Goal: Transaction & Acquisition: Download file/media

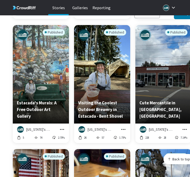
scroll to position [7334, 165]
click at [186, 127] on icon "grid" at bounding box center [185, 129] width 5 height 5
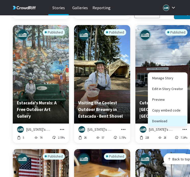
click at [183, 117] on button "Download" at bounding box center [167, 121] width 39 height 11
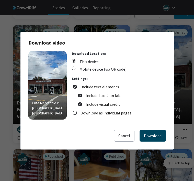
click at [151, 134] on button "Download" at bounding box center [153, 136] width 26 height 12
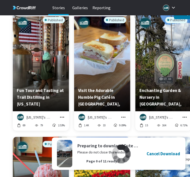
scroll to position [3291, 0]
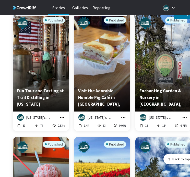
click at [62, 115] on icon "grid" at bounding box center [62, 117] width 5 height 5
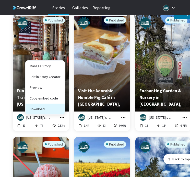
click at [61, 106] on button "Download" at bounding box center [45, 109] width 39 height 11
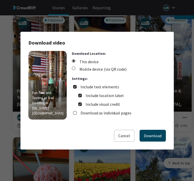
click at [152, 134] on button "Download" at bounding box center [153, 136] width 26 height 12
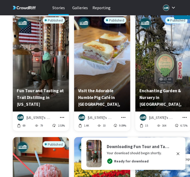
click at [123, 115] on icon "grid" at bounding box center [123, 117] width 5 height 5
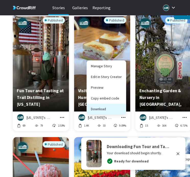
click at [121, 108] on button "Download" at bounding box center [106, 109] width 39 height 11
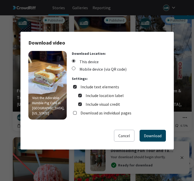
click at [154, 133] on button "Download" at bounding box center [153, 136] width 26 height 12
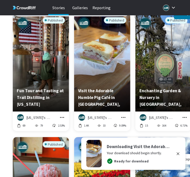
click at [185, 117] on icon "grid" at bounding box center [185, 117] width 4 height 1
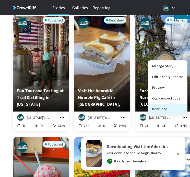
click at [181, 107] on button "Download" at bounding box center [167, 109] width 39 height 11
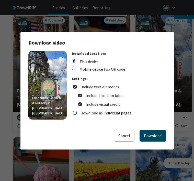
click at [165, 132] on button "Download" at bounding box center [153, 136] width 26 height 12
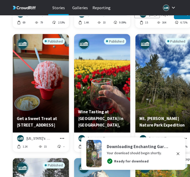
scroll to position [3397, 0]
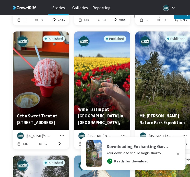
click at [61, 133] on icon "grid" at bounding box center [62, 135] width 5 height 5
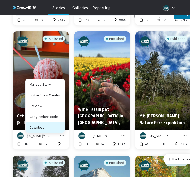
click at [60, 125] on button "Download" at bounding box center [45, 127] width 39 height 11
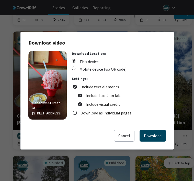
click at [146, 135] on button "Download" at bounding box center [153, 136] width 26 height 12
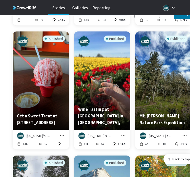
click at [123, 133] on icon "grid" at bounding box center [123, 135] width 5 height 5
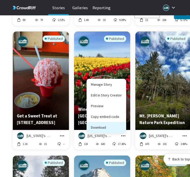
click at [110, 122] on button "Download" at bounding box center [106, 127] width 39 height 11
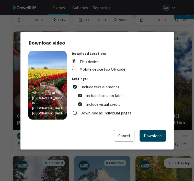
click at [142, 135] on button "Download" at bounding box center [153, 136] width 26 height 12
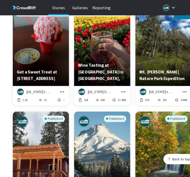
scroll to position [3469, 0]
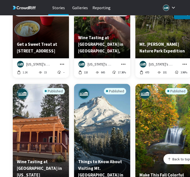
click at [183, 62] on icon "grid" at bounding box center [185, 64] width 5 height 5
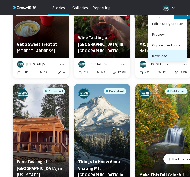
click at [170, 51] on button "Download" at bounding box center [167, 55] width 39 height 11
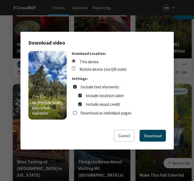
click at [148, 131] on button "Download" at bounding box center [153, 136] width 26 height 12
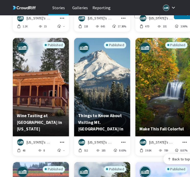
scroll to position [3517, 0]
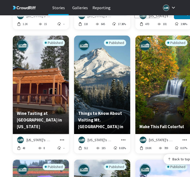
click at [60, 137] on icon "grid" at bounding box center [62, 139] width 5 height 5
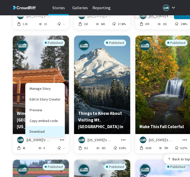
click at [63, 126] on button "Download" at bounding box center [45, 131] width 39 height 11
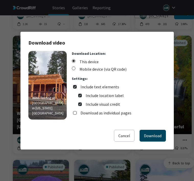
click at [147, 133] on button "Download" at bounding box center [153, 136] width 26 height 12
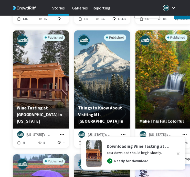
scroll to position [3526, 0]
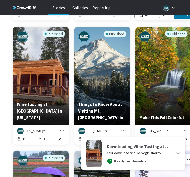
click at [124, 129] on icon "grid" at bounding box center [123, 131] width 5 height 5
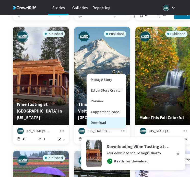
click at [123, 119] on button "Download" at bounding box center [106, 122] width 39 height 11
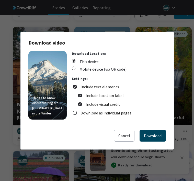
click at [150, 135] on button "Download" at bounding box center [153, 136] width 26 height 12
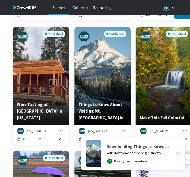
drag, startPoint x: 183, startPoint y: 125, endPoint x: 181, endPoint y: 122, distance: 3.9
click at [183, 129] on icon "grid" at bounding box center [185, 131] width 5 height 5
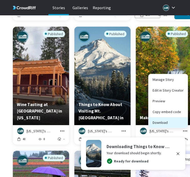
click at [180, 119] on button "Download" at bounding box center [167, 122] width 39 height 11
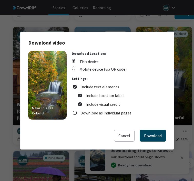
click at [148, 136] on button "Download" at bounding box center [153, 136] width 26 height 12
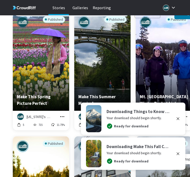
scroll to position [3684, 0]
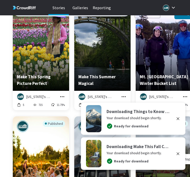
click at [63, 94] on icon "grid" at bounding box center [62, 96] width 5 height 5
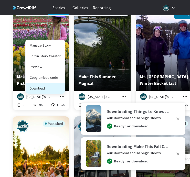
click at [60, 83] on button "Download" at bounding box center [45, 88] width 39 height 11
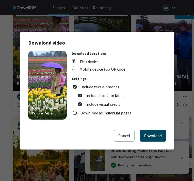
click at [150, 135] on button "Download" at bounding box center [153, 136] width 26 height 12
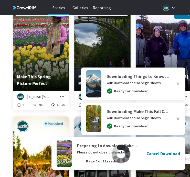
click at [180, 121] on icon "button" at bounding box center [178, 119] width 4 height 4
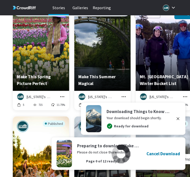
click at [179, 120] on icon "button" at bounding box center [178, 118] width 3 height 3
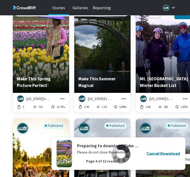
scroll to position [3681, 0]
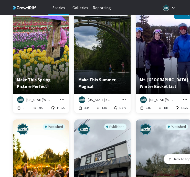
click at [124, 97] on icon "grid" at bounding box center [123, 99] width 5 height 5
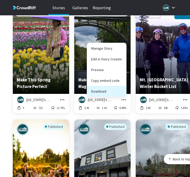
click at [120, 89] on button "Download" at bounding box center [106, 91] width 39 height 11
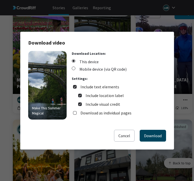
click at [148, 130] on button "Download" at bounding box center [153, 136] width 26 height 12
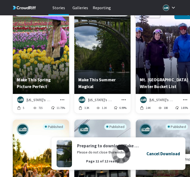
click at [167, 155] on h4 "Cancel Download" at bounding box center [163, 154] width 34 height 7
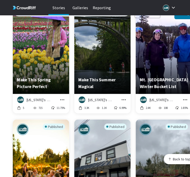
click at [122, 97] on icon "grid" at bounding box center [123, 99] width 5 height 5
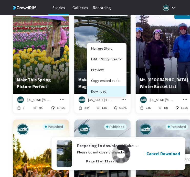
click at [116, 87] on button "Download" at bounding box center [106, 91] width 39 height 11
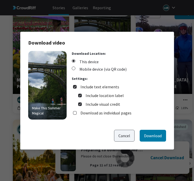
click at [127, 133] on button "Cancel" at bounding box center [124, 136] width 20 height 12
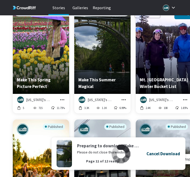
click at [174, 155] on h4 "Cancel Download" at bounding box center [163, 154] width 34 height 7
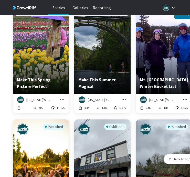
click at [123, 97] on icon "grid" at bounding box center [123, 99] width 5 height 5
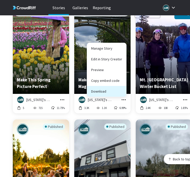
click at [116, 89] on button "Download" at bounding box center [106, 91] width 39 height 11
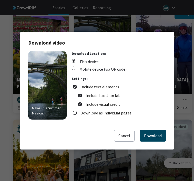
click at [151, 133] on button "Download" at bounding box center [153, 136] width 26 height 12
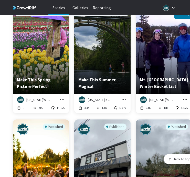
click at [186, 97] on icon "grid" at bounding box center [185, 99] width 5 height 5
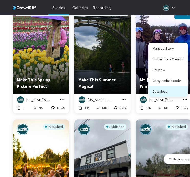
click at [170, 88] on button "Download" at bounding box center [167, 91] width 39 height 11
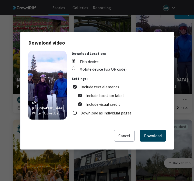
click at [157, 133] on button "Download" at bounding box center [153, 136] width 26 height 12
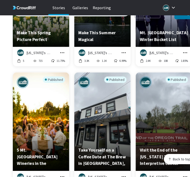
scroll to position [3788, 0]
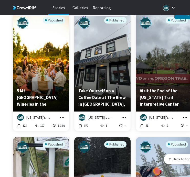
click at [61, 117] on icon "grid" at bounding box center [62, 117] width 4 height 1
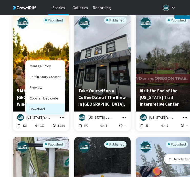
click at [63, 107] on button "Download" at bounding box center [45, 109] width 39 height 11
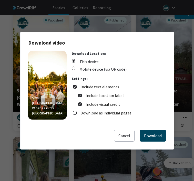
click at [152, 133] on button "Download" at bounding box center [153, 136] width 26 height 12
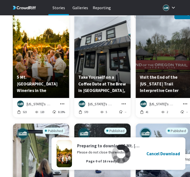
scroll to position [3807, 0]
